Goal: Check status

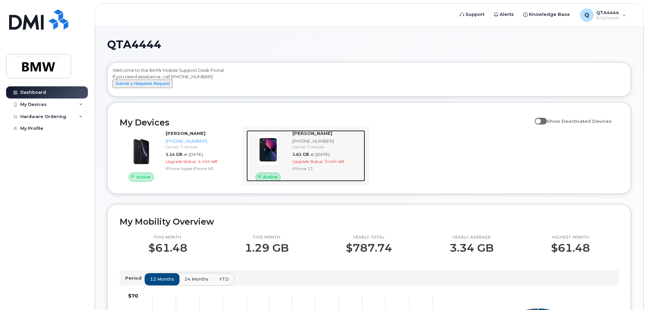
click at [325, 165] on div "Upgrade Status: 5 mth left" at bounding box center [327, 162] width 70 height 6
click at [314, 165] on div "Upgrade Status: 5 mth left" at bounding box center [327, 162] width 70 height 6
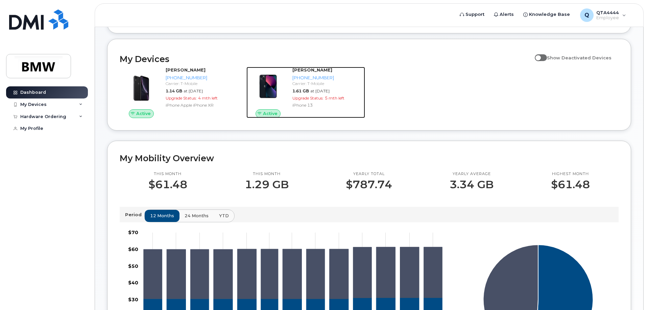
scroll to position [101, 0]
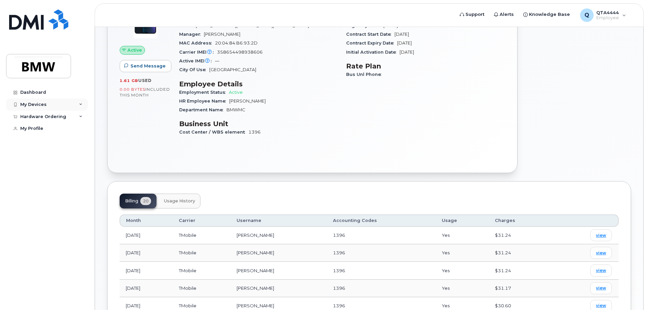
scroll to position [101, 0]
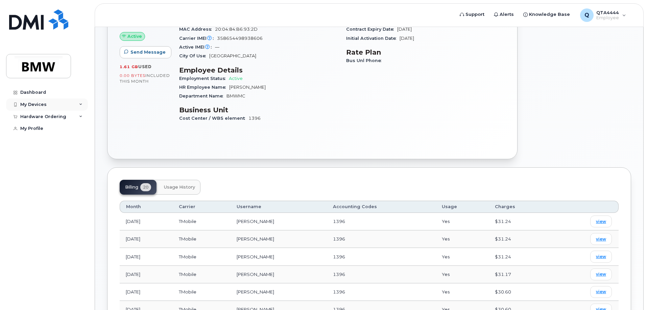
click at [79, 105] on icon at bounding box center [80, 104] width 3 height 3
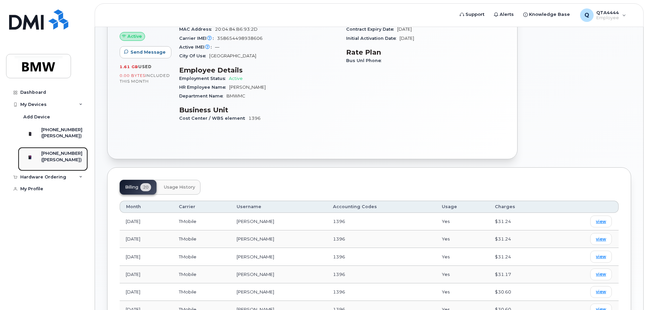
click at [74, 163] on div "([PERSON_NAME])" at bounding box center [61, 160] width 41 height 6
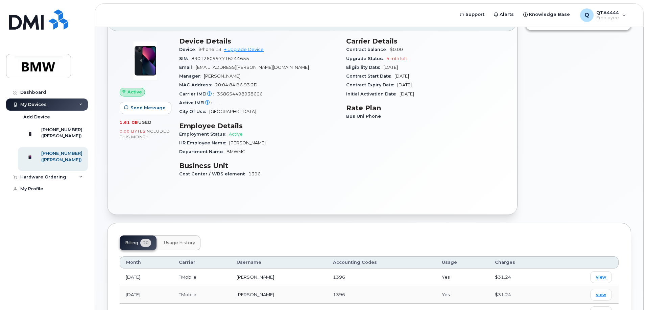
scroll to position [34, 0]
